Goal: Transaction & Acquisition: Download file/media

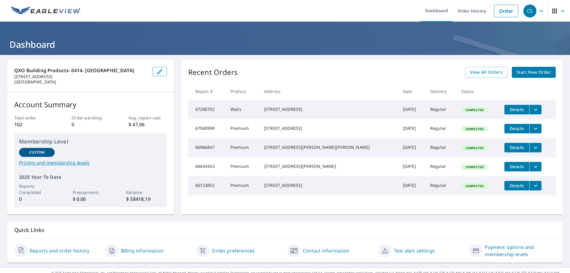
click at [508, 108] on span "Details" at bounding box center [517, 110] width 18 height 6
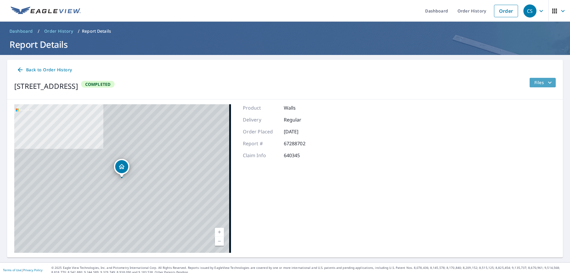
click at [548, 82] on icon "filesDropdownBtn-67288702" at bounding box center [550, 82] width 4 height 2
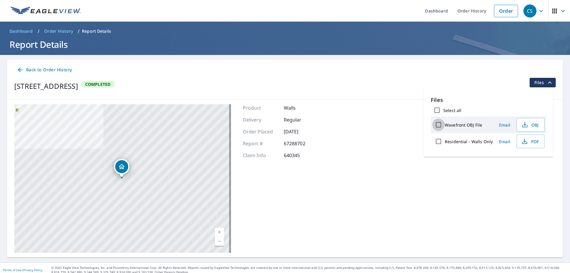
click at [438, 126] on input "Wavefront OBJ File" at bounding box center [438, 124] width 12 height 12
checkbox input "true"
click at [438, 139] on input "Residential - Walls Only" at bounding box center [438, 141] width 12 height 12
checkbox input "true"
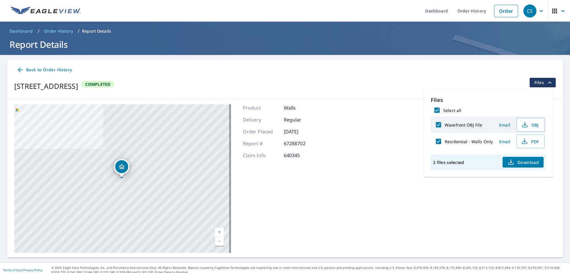
click at [527, 159] on span "Download" at bounding box center [522, 162] width 31 height 7
click at [516, 163] on span "Download" at bounding box center [522, 162] width 31 height 7
